Goal: Information Seeking & Learning: Learn about a topic

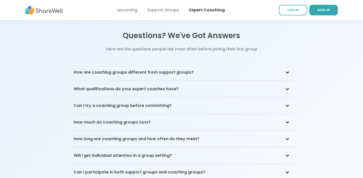
scroll to position [1029, 0]
click at [143, 119] on h3 "How much do coaching groups cost?" at bounding box center [112, 122] width 77 height 6
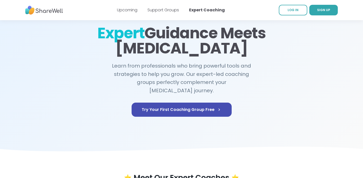
scroll to position [0, 0]
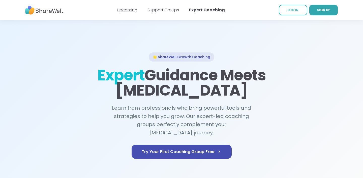
click at [128, 10] on link "Upcoming" at bounding box center [127, 10] width 20 height 6
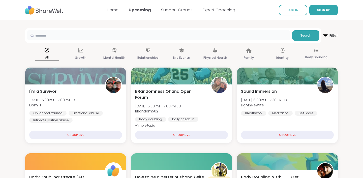
click at [88, 36] on input "text" at bounding box center [158, 35] width 263 height 10
type input "*******"
click at [303, 37] on span "Search" at bounding box center [306, 35] width 11 height 5
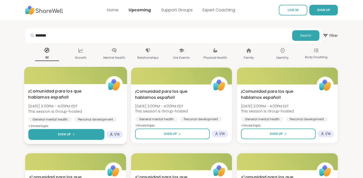
click at [69, 133] on span "Sign Up" at bounding box center [64, 134] width 13 height 5
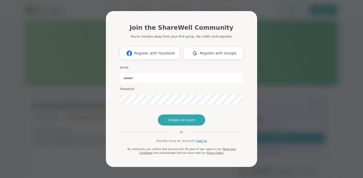
click at [292, 104] on div "Join the ShareWell Community You're minutes away from your first group. No cred…" at bounding box center [181, 89] width 357 height 178
click at [77, 55] on div "Join the ShareWell Community You're minutes away from your first group. No cred…" at bounding box center [181, 89] width 357 height 178
click at [310, 65] on div "Join the ShareWell Community You're minutes away from your first group. No cred…" at bounding box center [181, 89] width 357 height 178
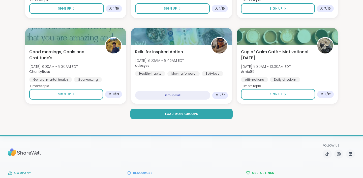
scroll to position [1055, 0]
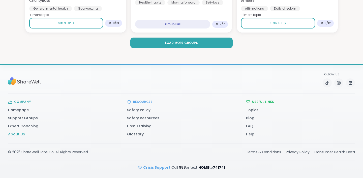
click at [14, 135] on link "About Us" at bounding box center [16, 134] width 17 height 5
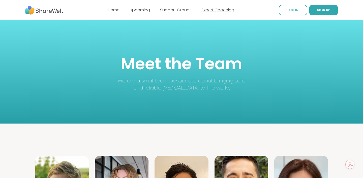
click at [221, 11] on link "Expert Coaching" at bounding box center [218, 10] width 33 height 6
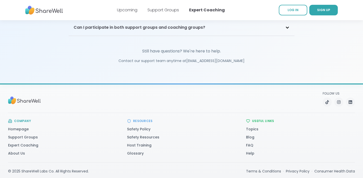
scroll to position [1185, 0]
